Goal: Find specific page/section

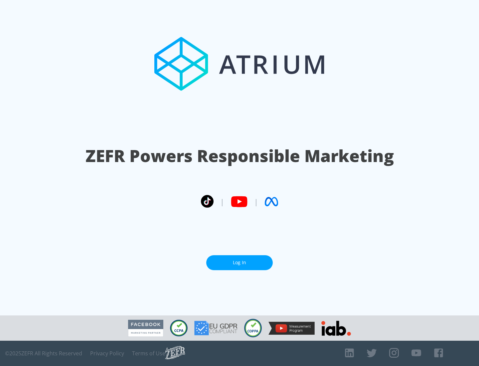
click at [240, 260] on link "Log In" at bounding box center [239, 262] width 67 height 15
